Goal: Check status: Check status

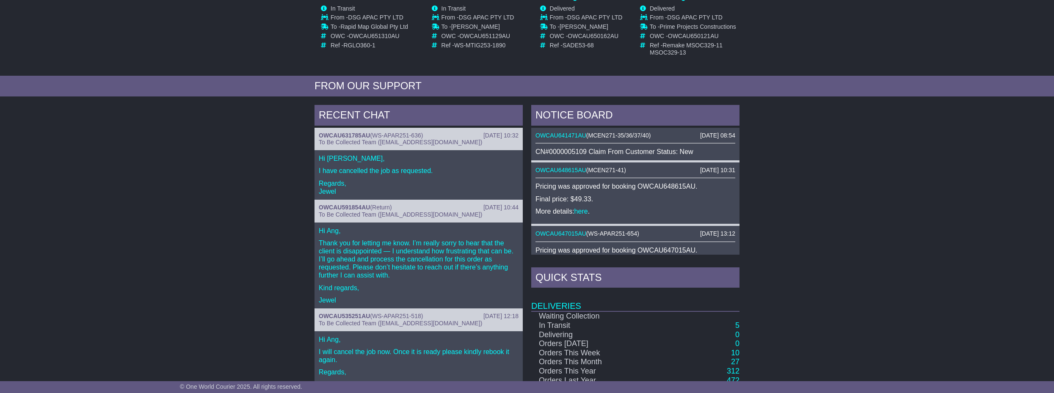
scroll to position [309, 0]
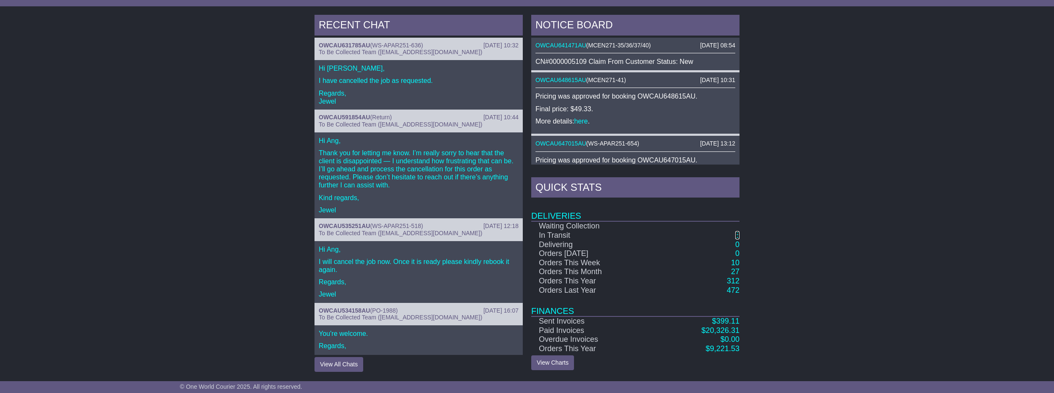
click at [738, 235] on link "5" at bounding box center [737, 235] width 4 height 8
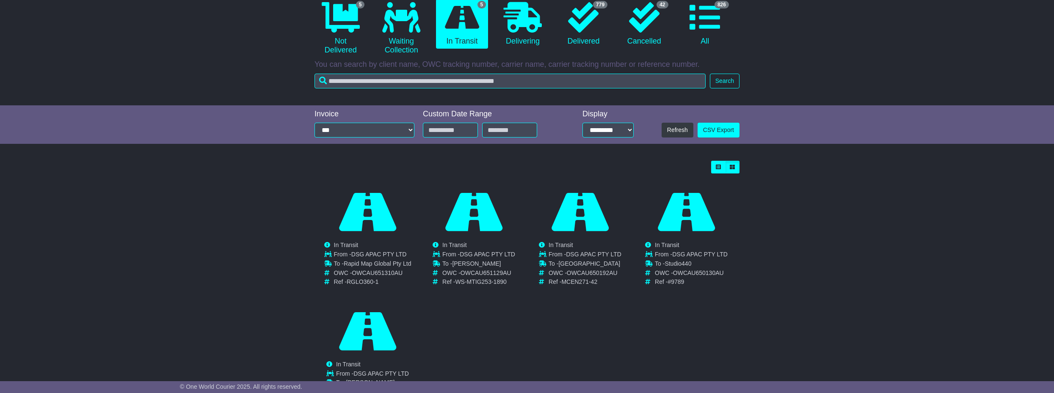
scroll to position [69, 0]
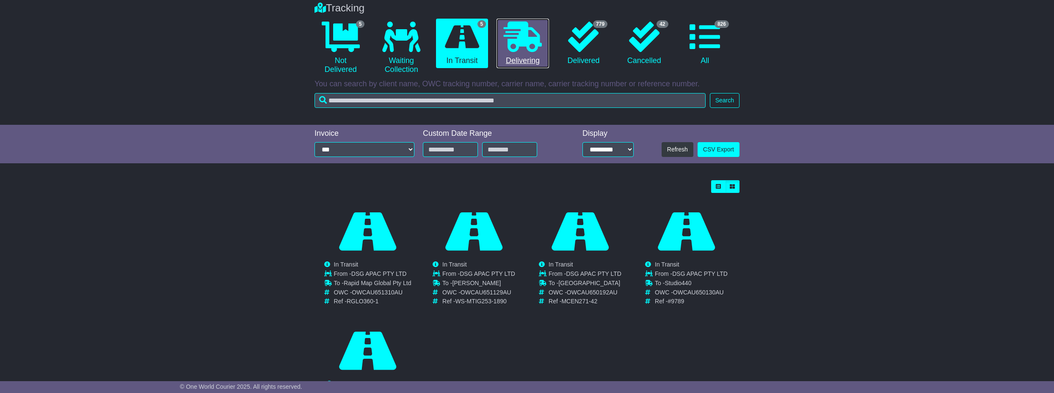
click at [527, 58] on link "0 Delivering" at bounding box center [523, 44] width 52 height 50
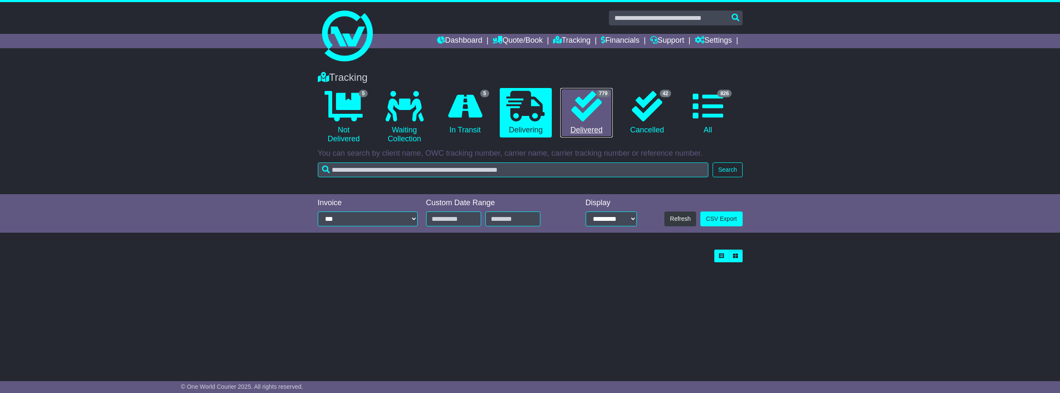
click at [597, 116] on icon at bounding box center [586, 106] width 30 height 30
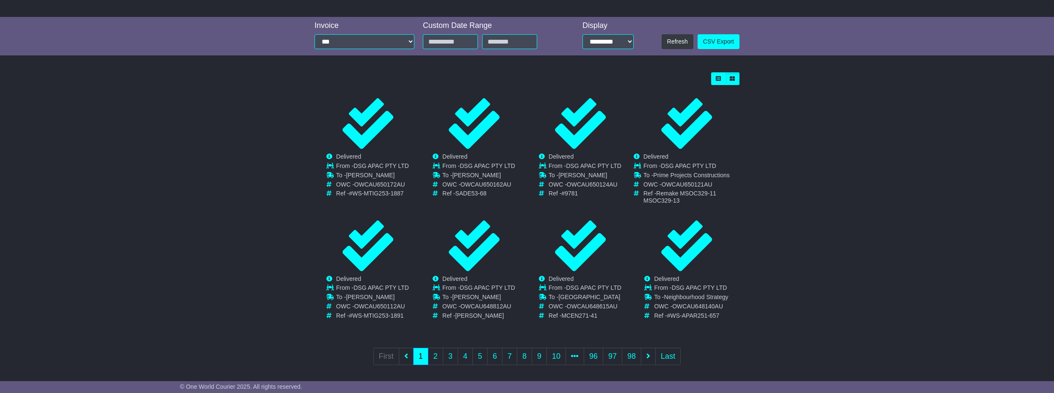
scroll to position [182, 0]
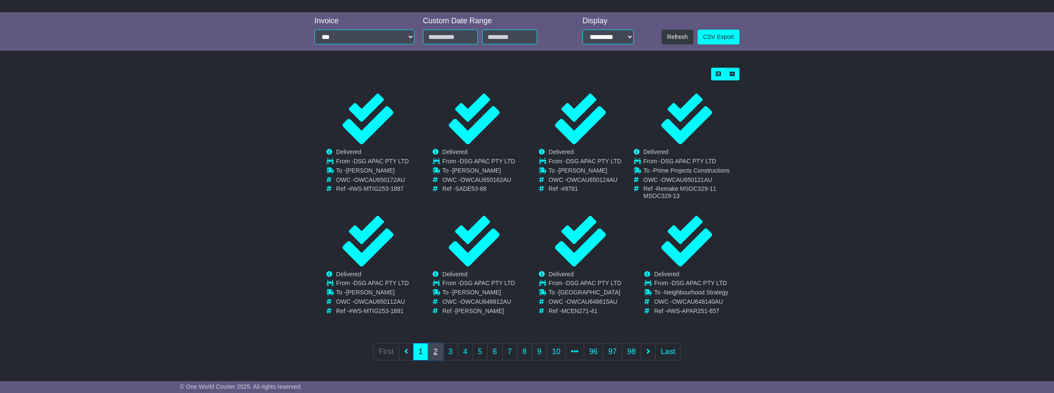
click at [432, 355] on link "2" at bounding box center [435, 351] width 15 height 17
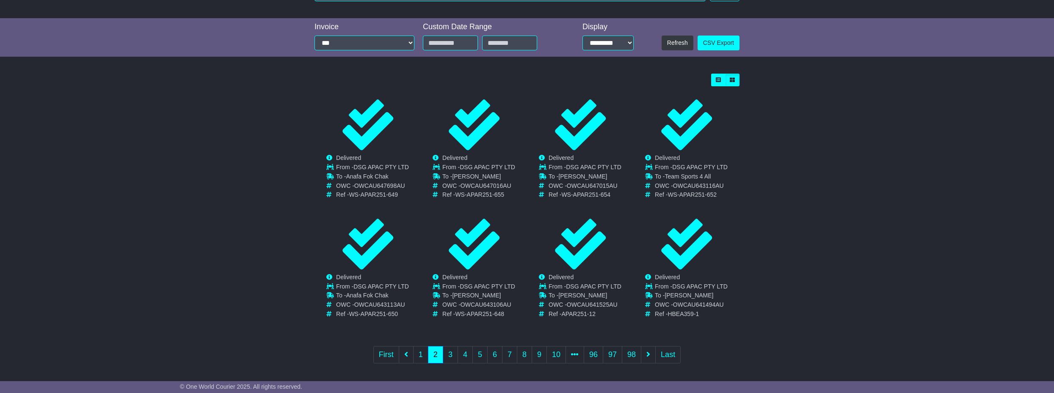
scroll to position [179, 0]
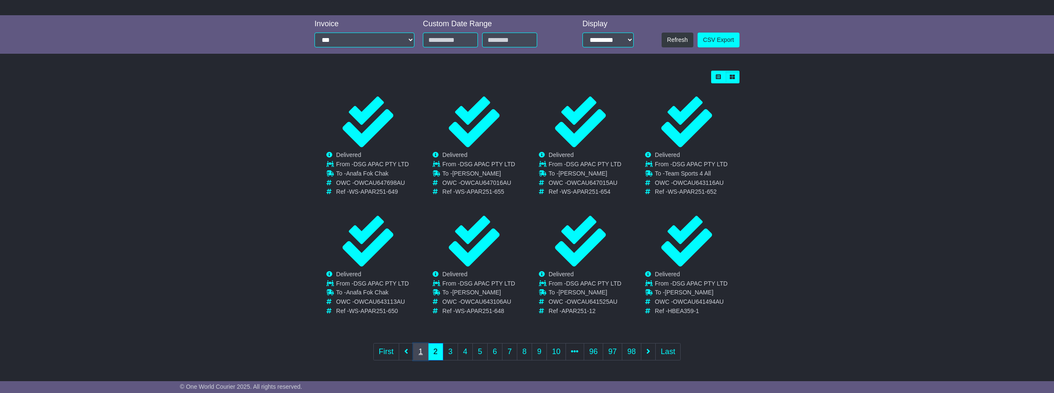
click at [419, 356] on link "1" at bounding box center [420, 351] width 15 height 17
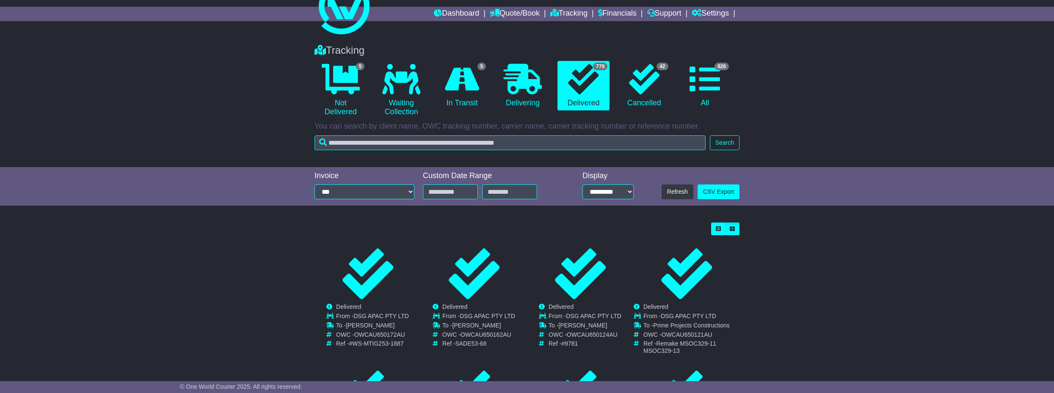
scroll to position [0, 0]
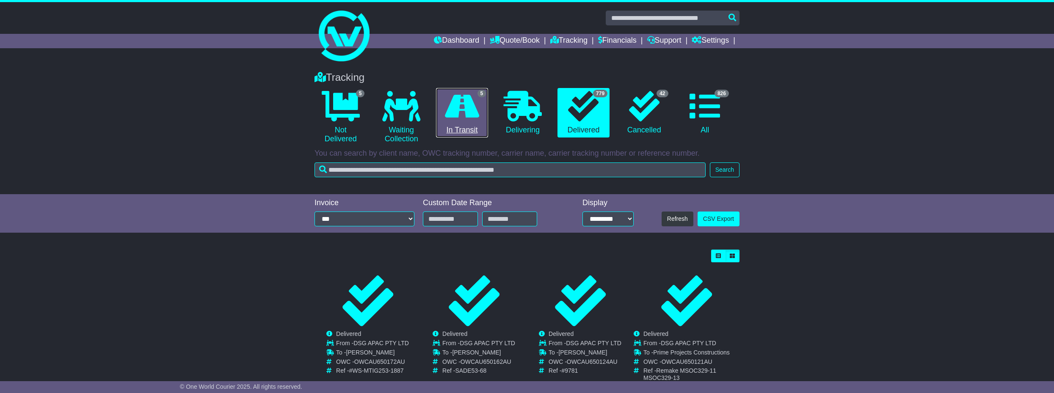
click at [456, 117] on icon at bounding box center [462, 106] width 34 height 30
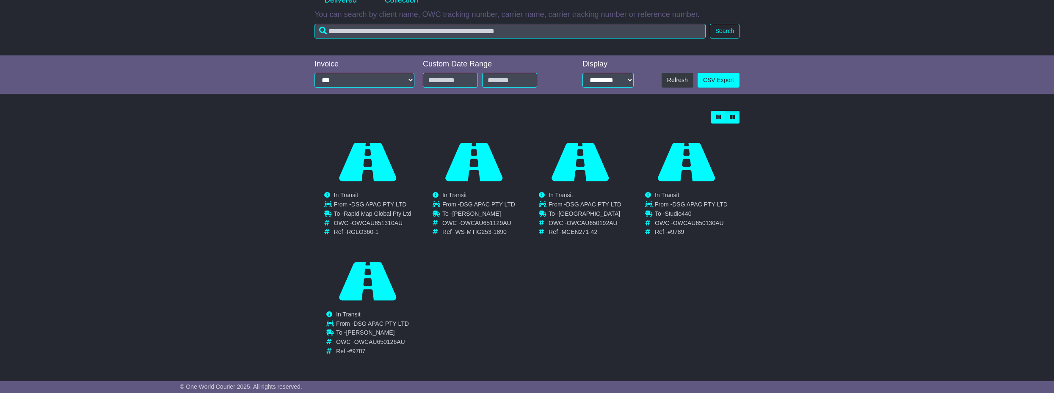
scroll to position [140, 0]
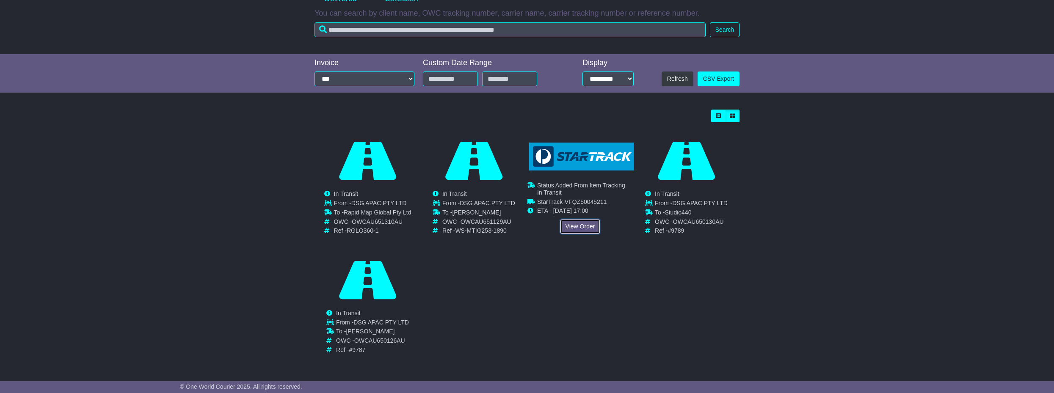
click at [576, 224] on link "View Order" at bounding box center [580, 226] width 41 height 15
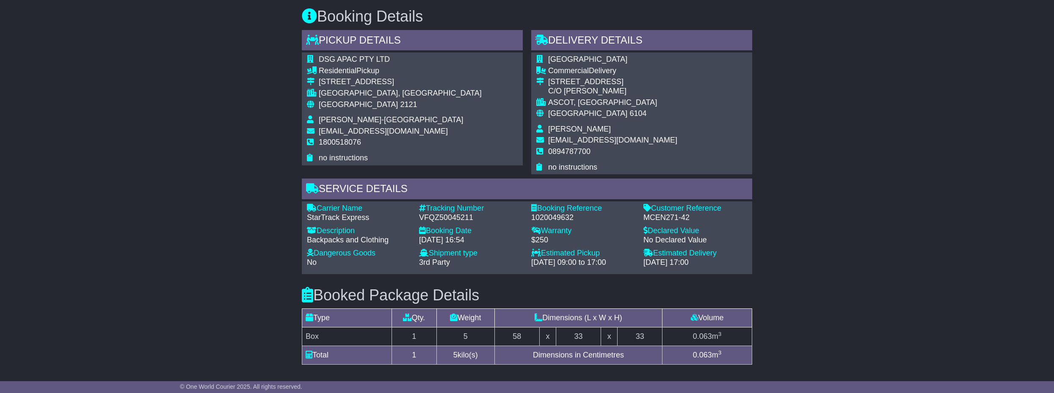
scroll to position [423, 0]
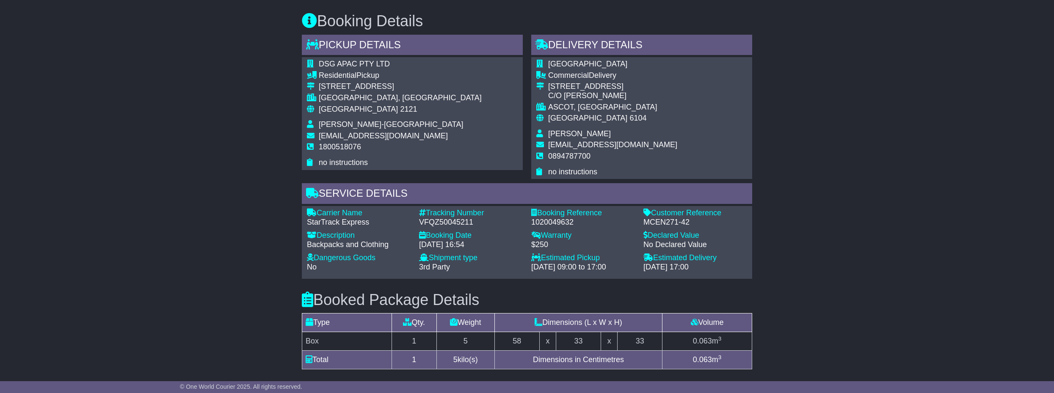
click at [455, 223] on div "VFQZ50045211" at bounding box center [471, 222] width 104 height 9
copy div "VFQZ50045211"
click at [798, 259] on div "Email Download Tracking Pricing Insurance" at bounding box center [527, 163] width 1054 height 875
